Goal: Task Accomplishment & Management: Manage account settings

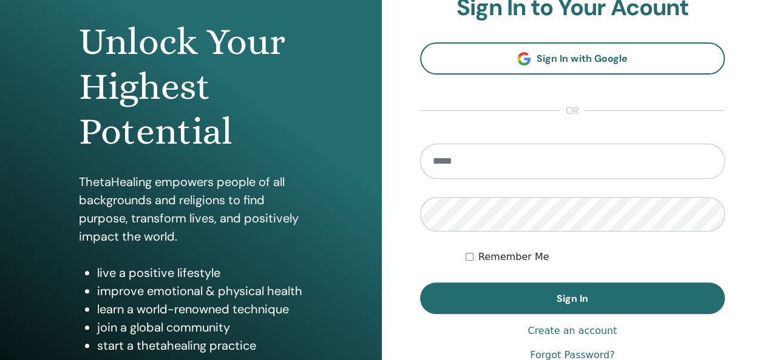
scroll to position [121, 0]
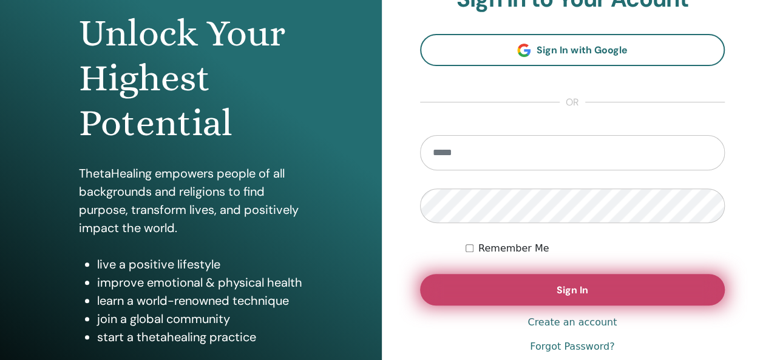
type input "**********"
click at [588, 296] on button "Sign In" at bounding box center [572, 290] width 305 height 32
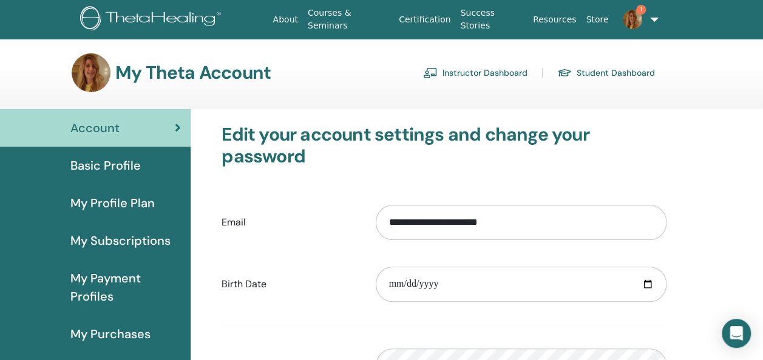
click at [461, 69] on link "Instructor Dashboard" at bounding box center [475, 72] width 104 height 19
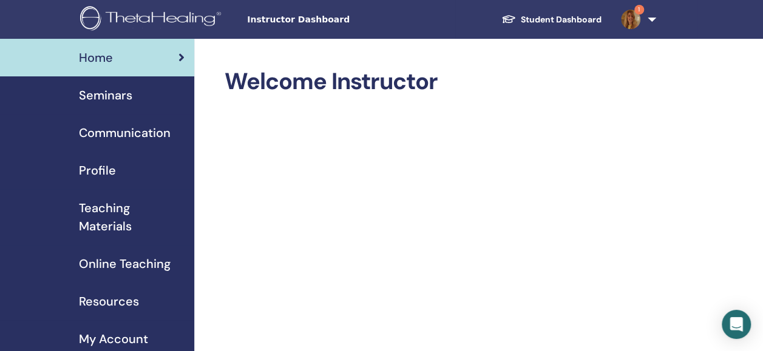
click at [154, 101] on div "Seminars" at bounding box center [97, 95] width 175 height 18
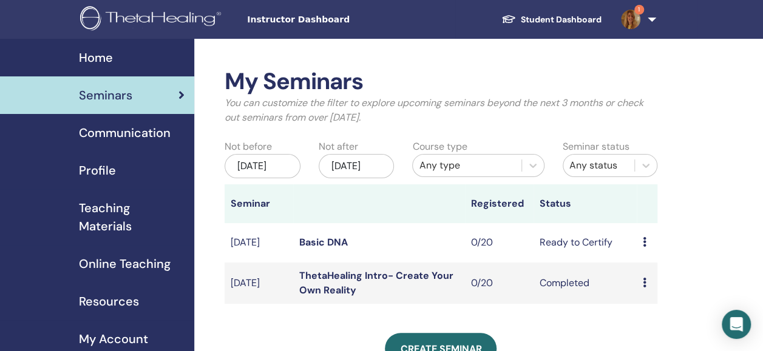
click at [160, 137] on span "Communication" at bounding box center [125, 133] width 92 height 18
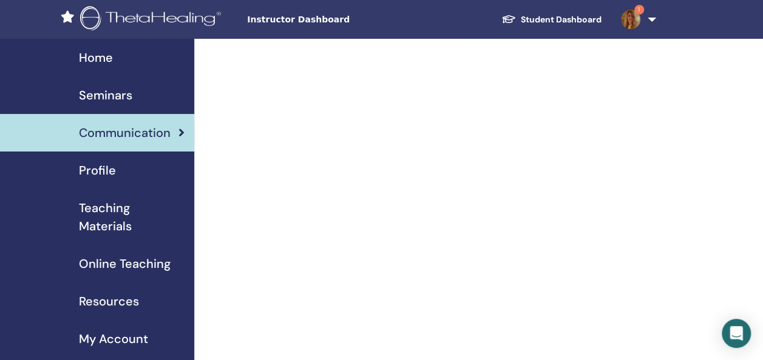
click at [155, 174] on div "Profile" at bounding box center [97, 170] width 175 height 18
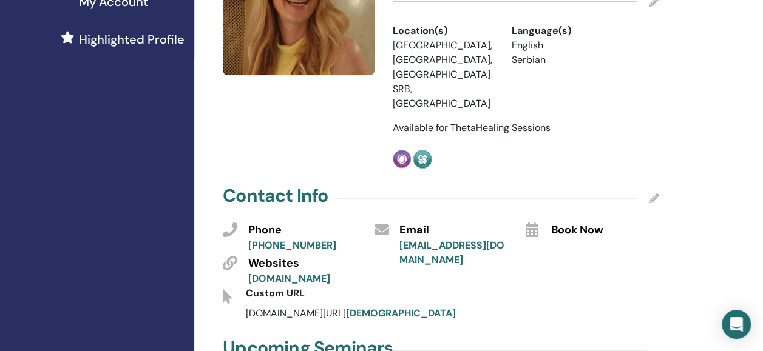
scroll to position [364, 0]
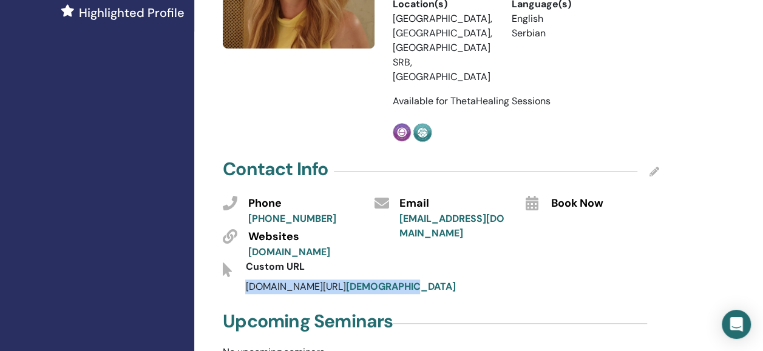
drag, startPoint x: 401, startPoint y: 220, endPoint x: 241, endPoint y: 223, distance: 159.6
click at [241, 280] on div "thetahealing.com/ marijakuzmin" at bounding box center [425, 287] width 379 height 15
copy span "thetahealing.com/ marijakuzmin"
